Goal: Navigation & Orientation: Find specific page/section

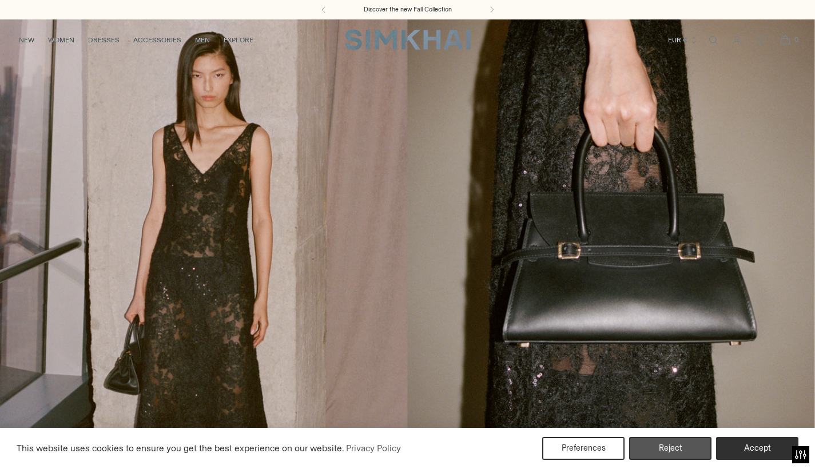
click at [683, 442] on button "Reject" at bounding box center [670, 448] width 82 height 23
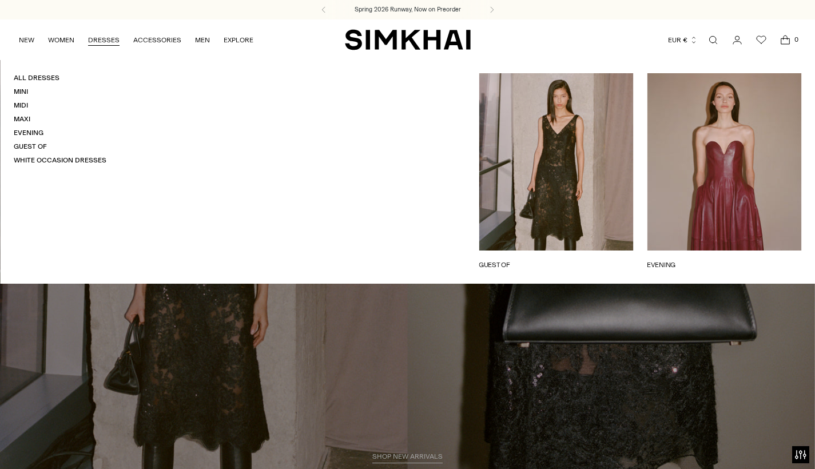
click at [106, 38] on link "DRESSES" at bounding box center [103, 39] width 31 height 25
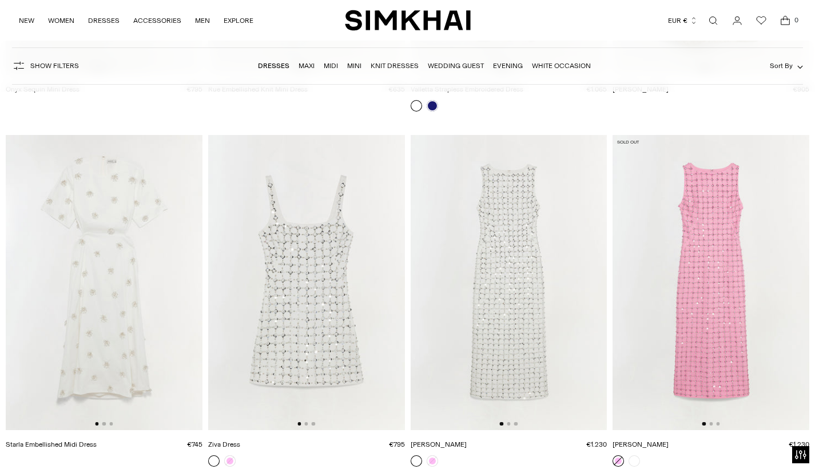
scroll to position [10003, 0]
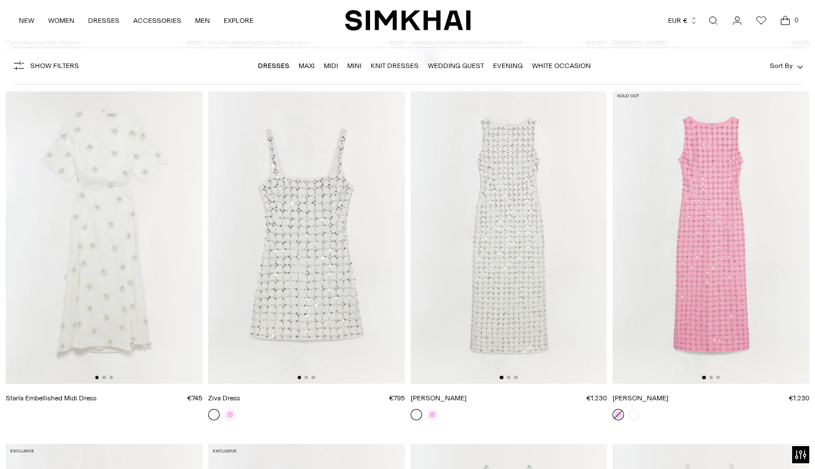
click at [448, 64] on link "Wedding Guest" at bounding box center [456, 66] width 56 height 8
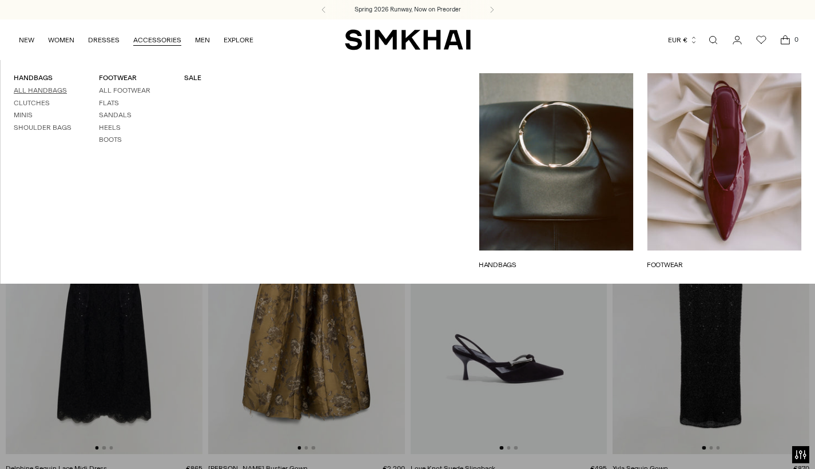
click at [31, 92] on link "All Handbags" at bounding box center [40, 90] width 53 height 8
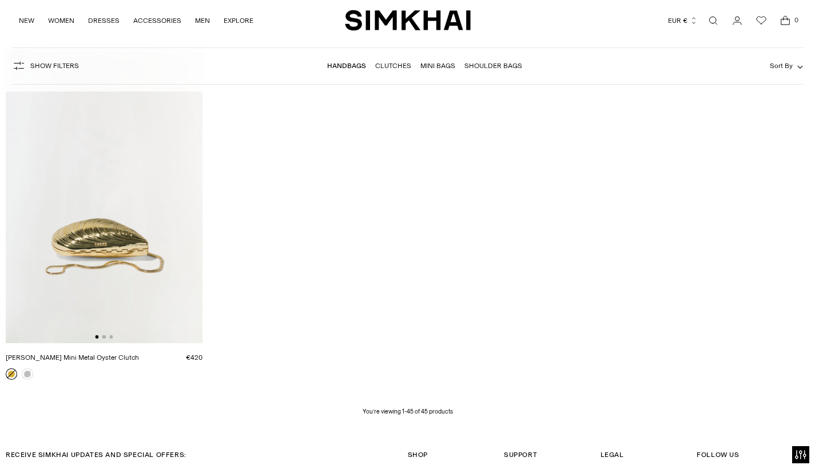
scroll to position [4023, 0]
